Goal: Task Accomplishment & Management: Use online tool/utility

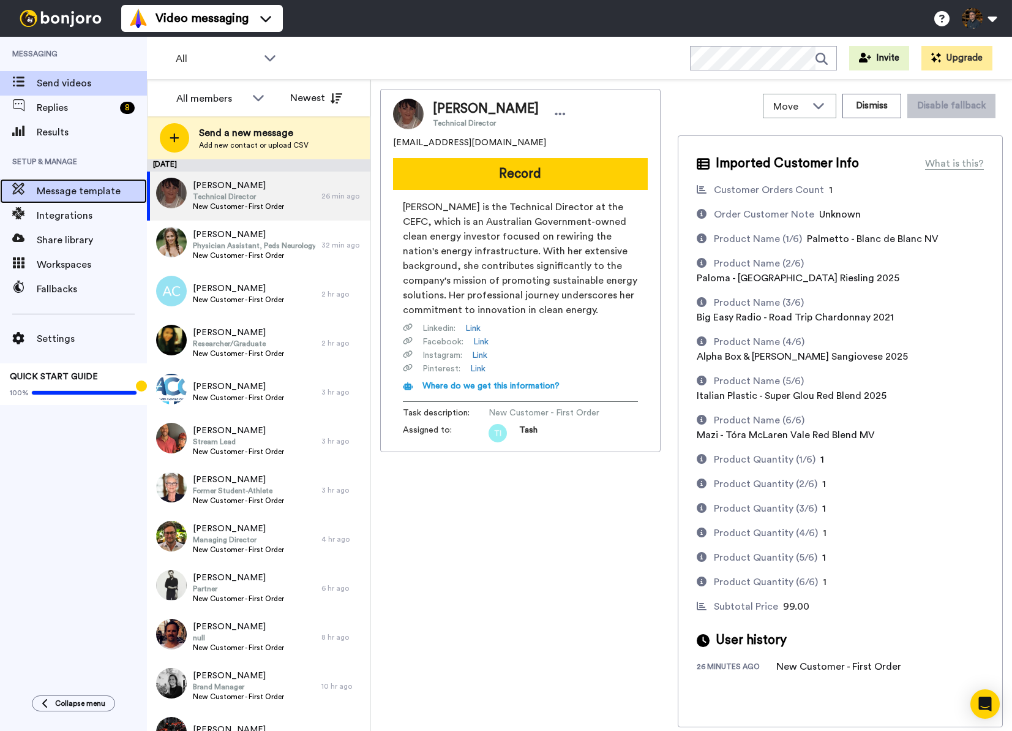
click at [81, 192] on span "Message template" at bounding box center [92, 191] width 110 height 15
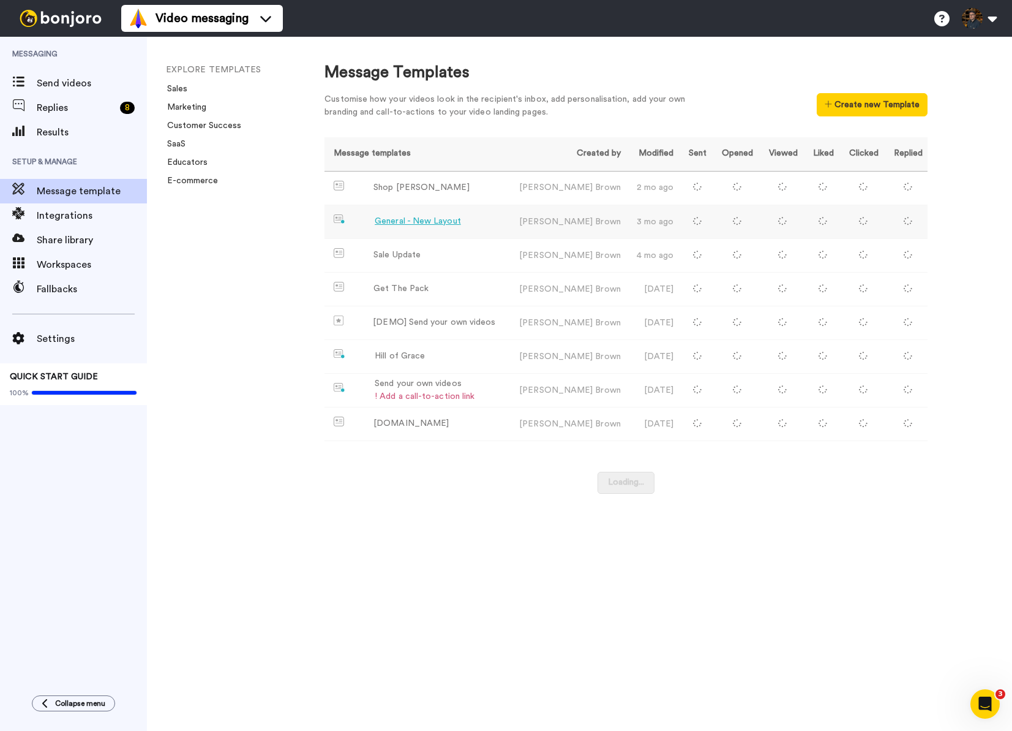
click at [423, 222] on div "General - New Layout" at bounding box center [418, 221] width 86 height 13
